Goal: Find specific page/section: Find specific page/section

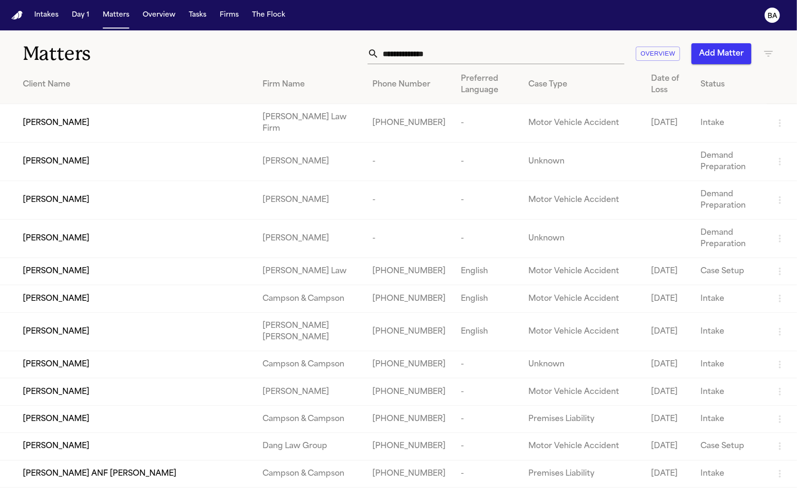
click at [450, 49] on input "text" at bounding box center [501, 53] width 245 height 21
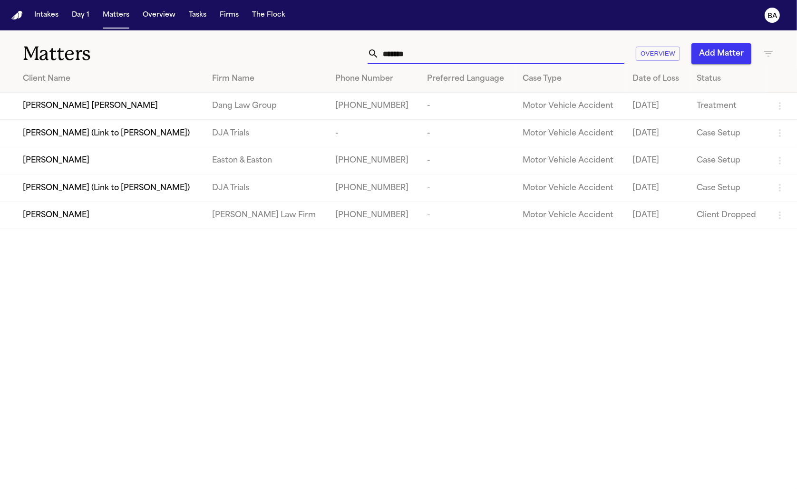
type input "*******"
click at [95, 190] on span "[PERSON_NAME] (Link to [PERSON_NAME])" at bounding box center [106, 188] width 167 height 11
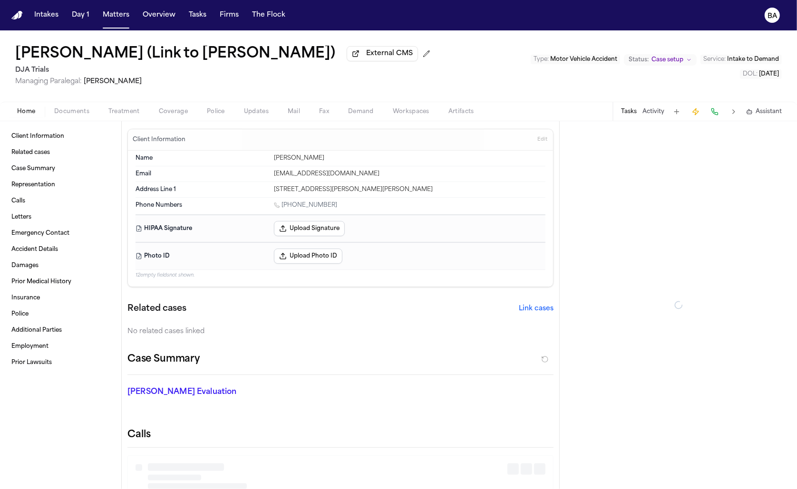
click at [173, 116] on span "Coverage" at bounding box center [173, 112] width 29 height 8
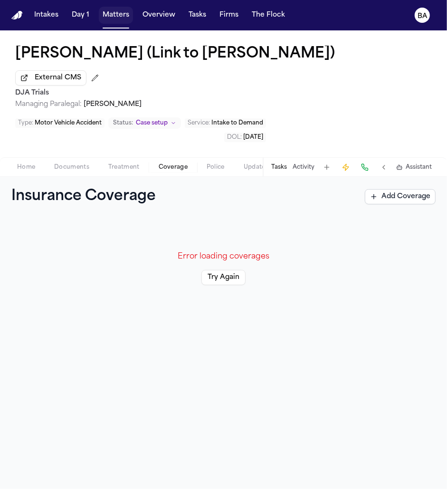
click at [121, 13] on button "Matters" at bounding box center [116, 15] width 34 height 17
click at [366, 285] on div "Error loading coverages Try Again" at bounding box center [223, 268] width 424 height 80
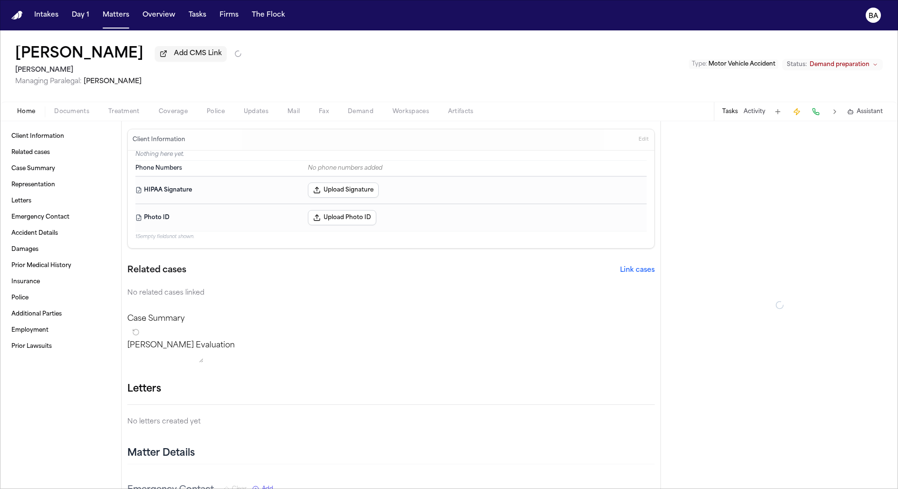
click at [180, 115] on span "Coverage" at bounding box center [173, 112] width 29 height 8
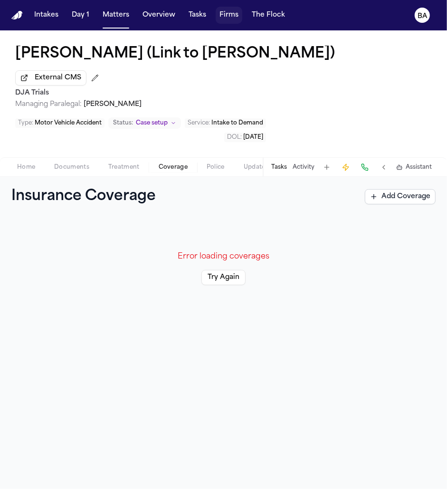
click at [218, 13] on button "Firms" at bounding box center [229, 15] width 27 height 17
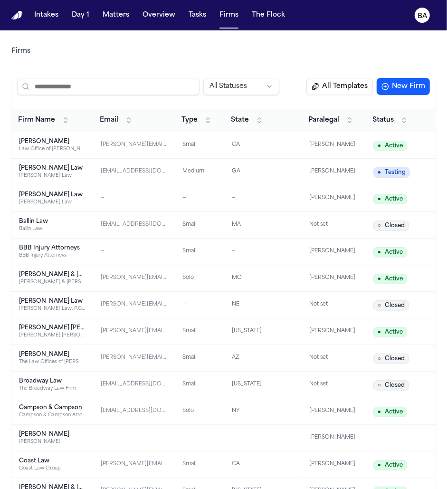
click at [148, 90] on input "search" at bounding box center [108, 86] width 183 height 17
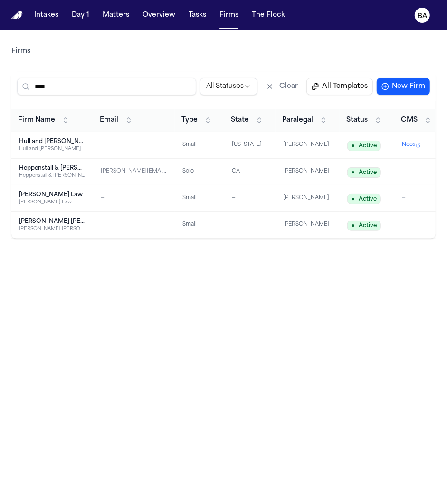
type input "****"
click at [28, 142] on div "Hull and [PERSON_NAME]" at bounding box center [52, 142] width 67 height 8
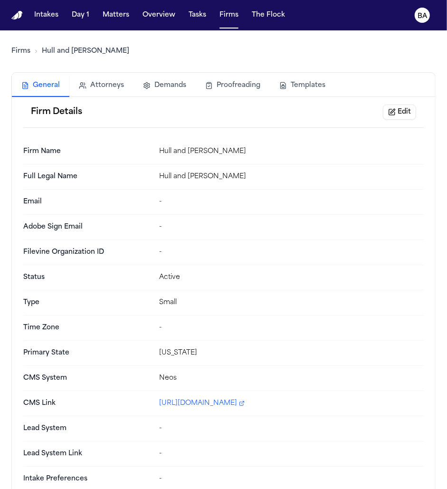
click at [297, 81] on button "Templates" at bounding box center [302, 85] width 65 height 21
